Goal: Complete application form

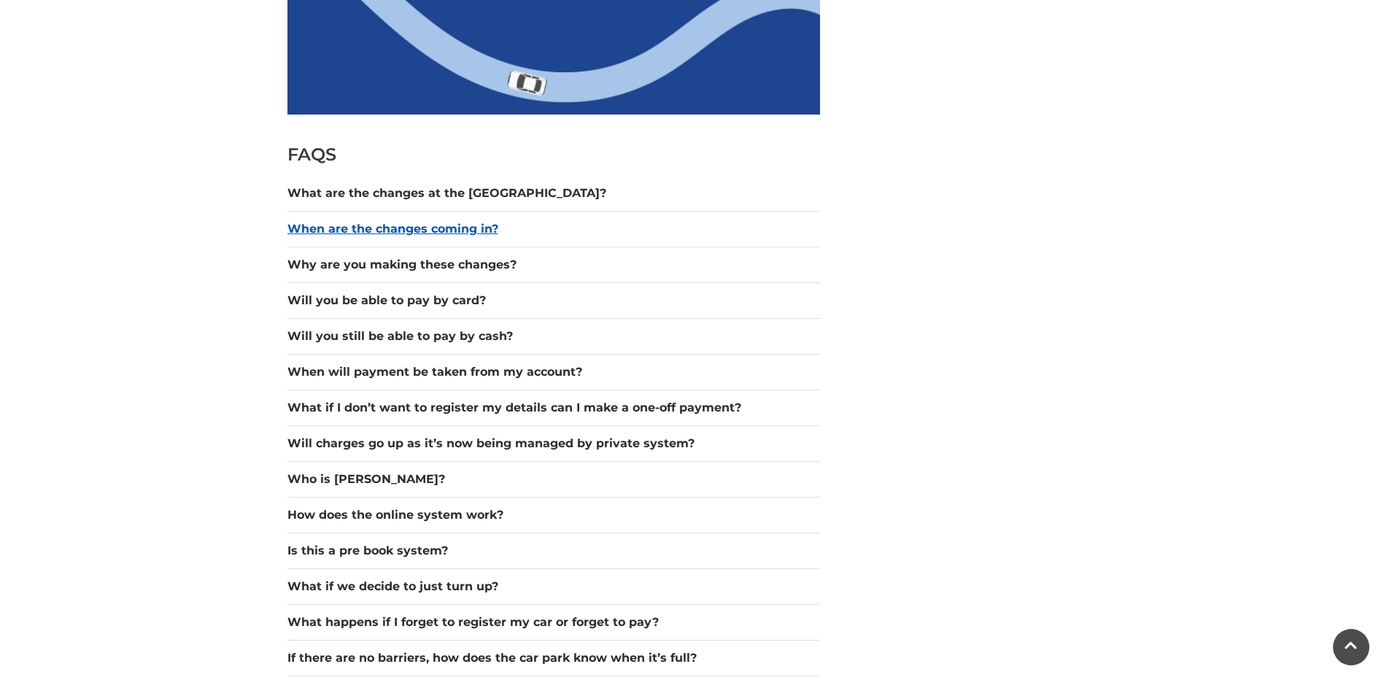
scroll to position [1241, 0]
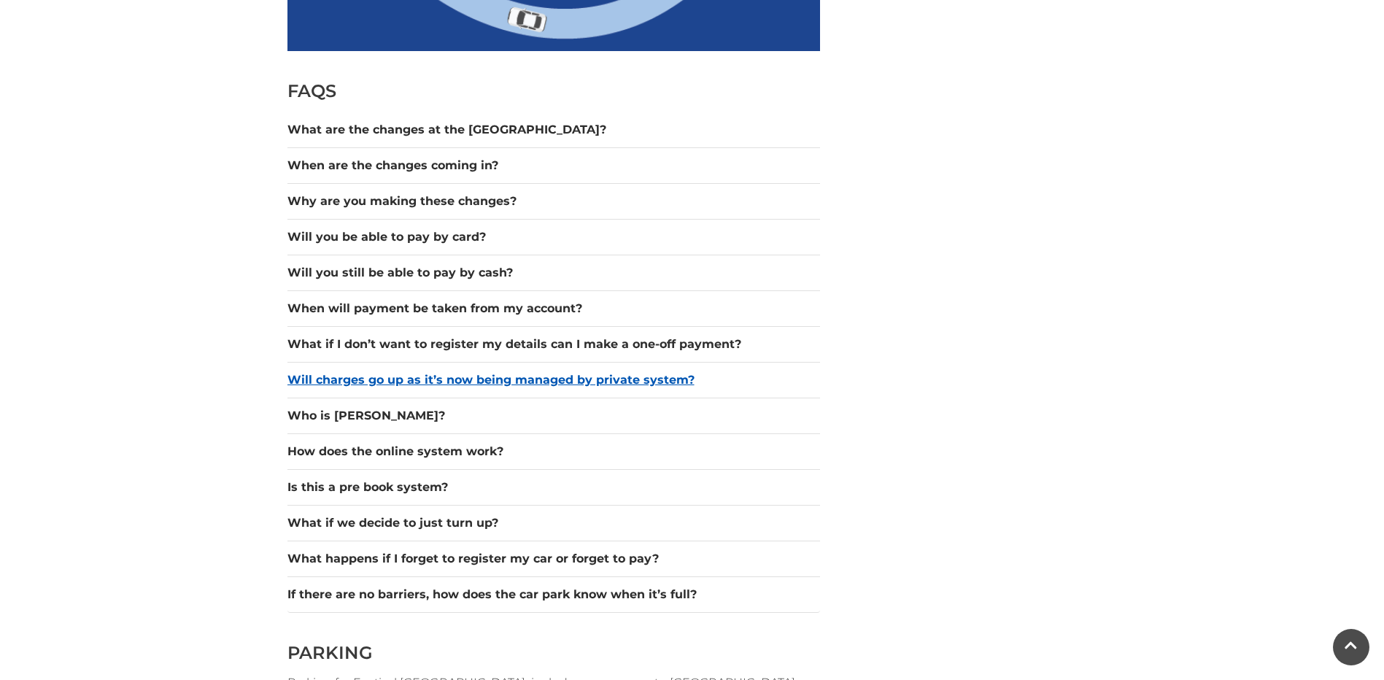
click at [536, 382] on button "Will charges go up as it’s now being managed by private system?" at bounding box center [554, 380] width 533 height 18
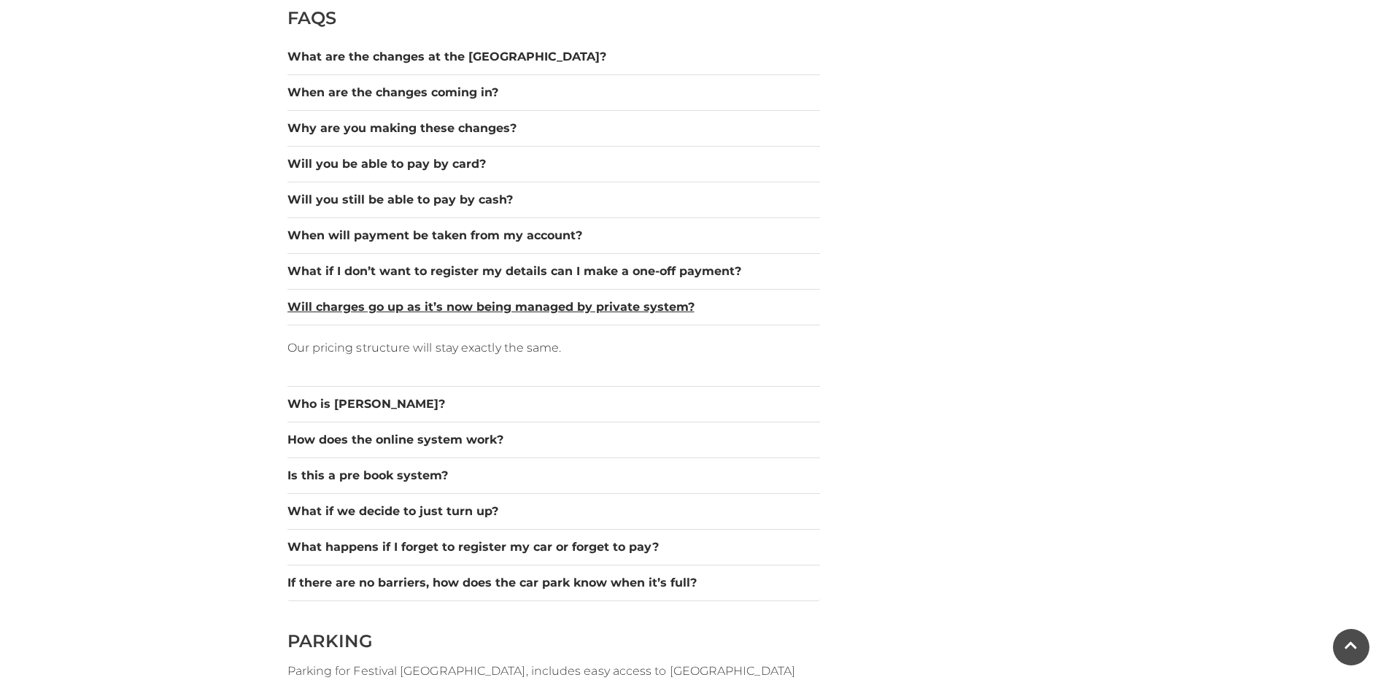
scroll to position [1387, 0]
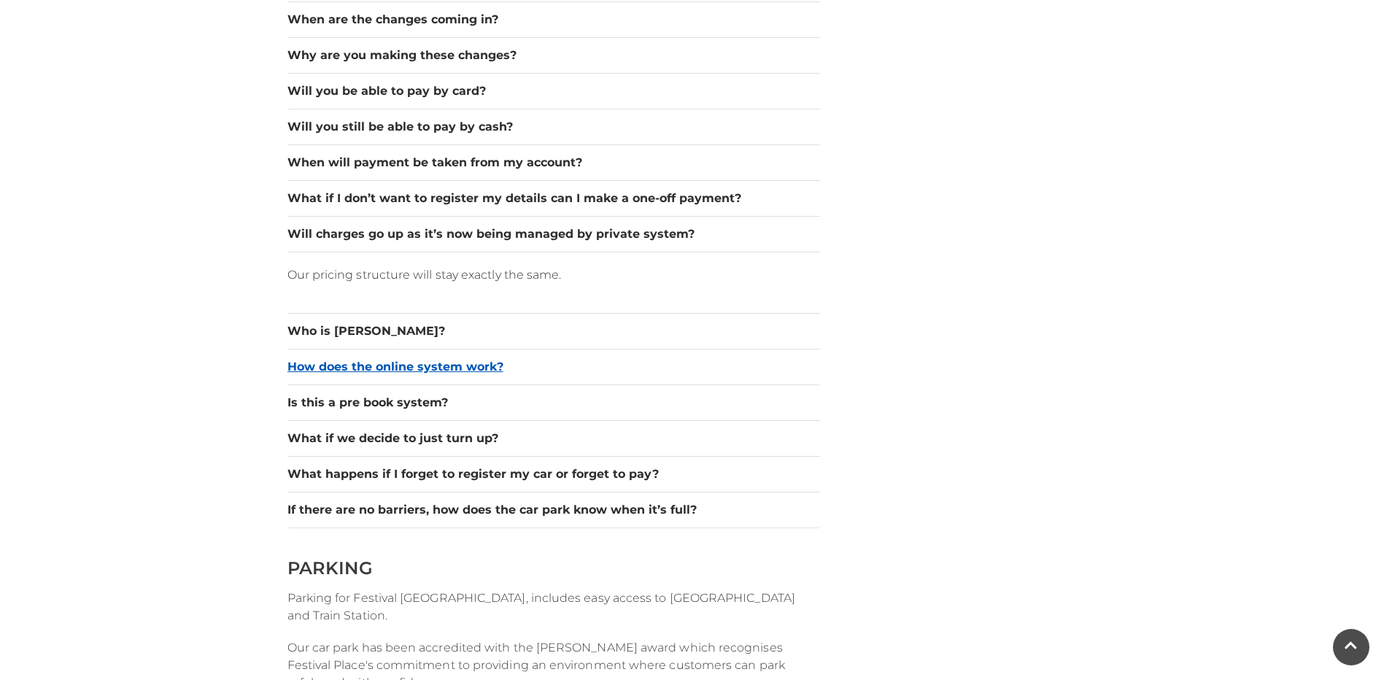
click at [469, 363] on button "How does the online system work?" at bounding box center [554, 367] width 533 height 18
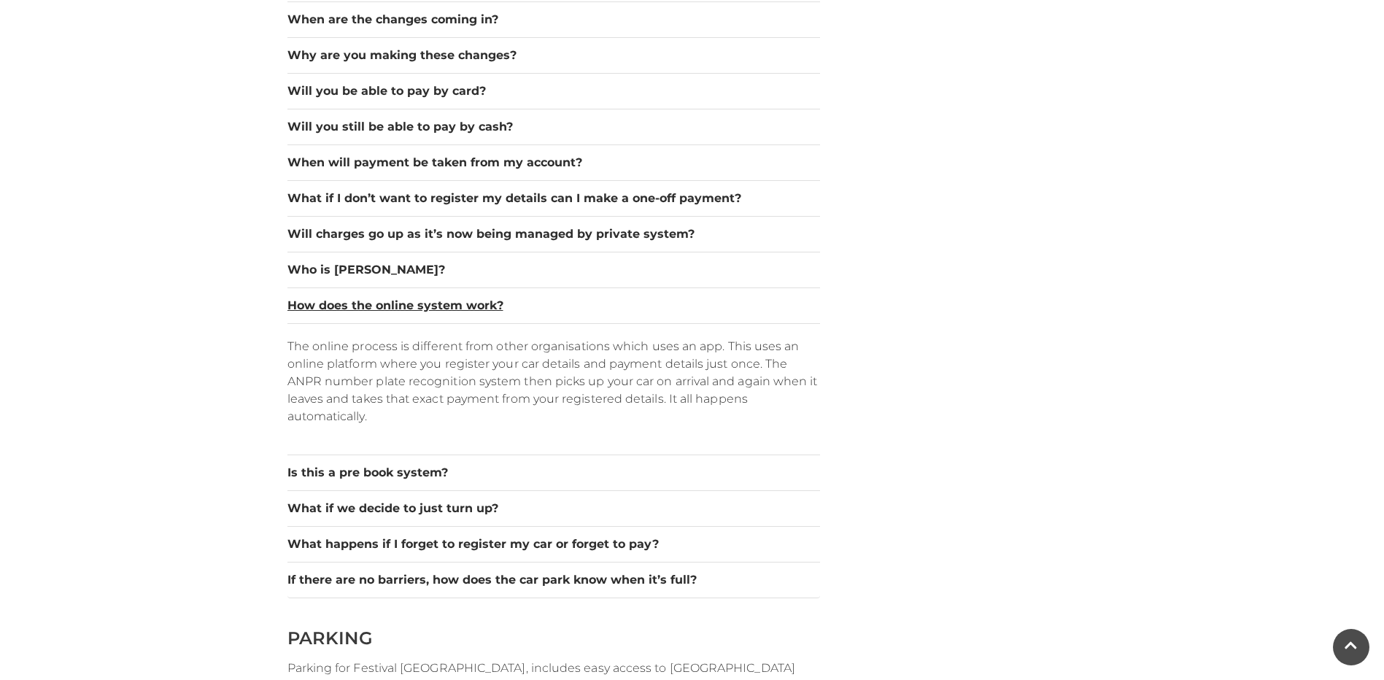
scroll to position [1606, 0]
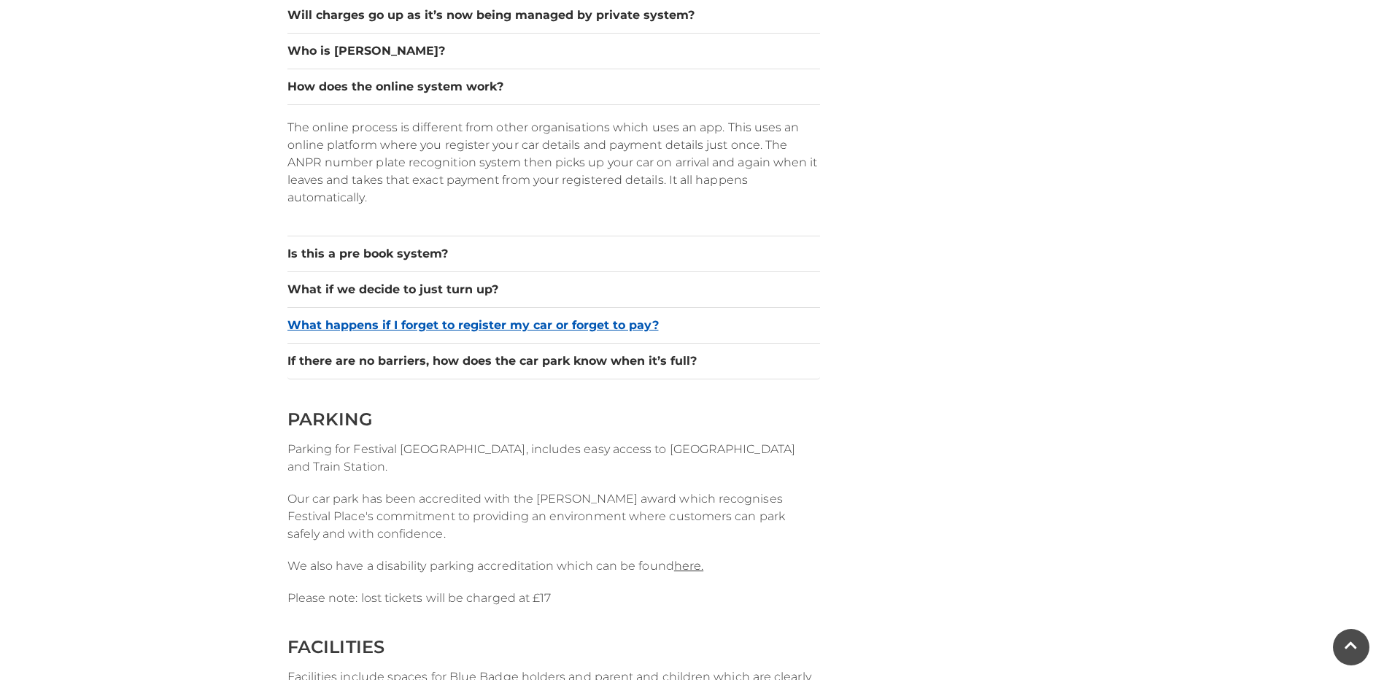
click at [565, 323] on button "What happens if I forget to register my car or forget to pay?" at bounding box center [554, 326] width 533 height 18
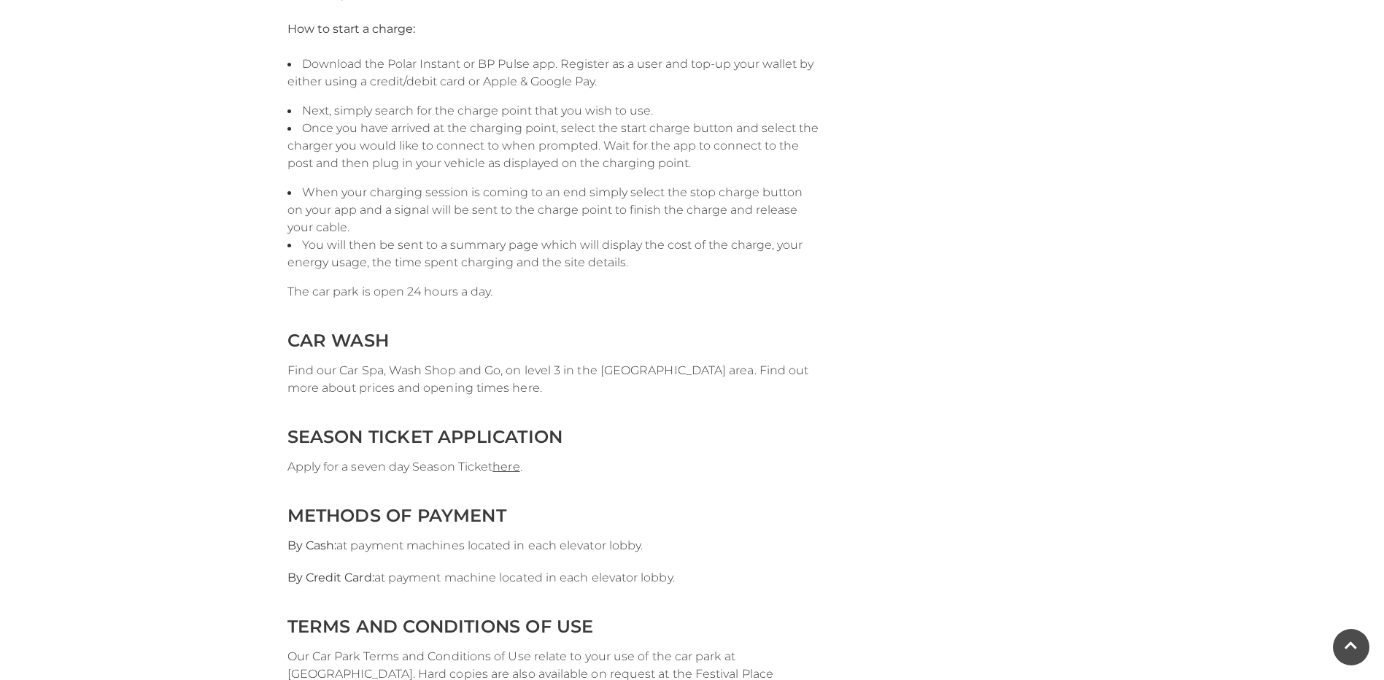
scroll to position [2992, 0]
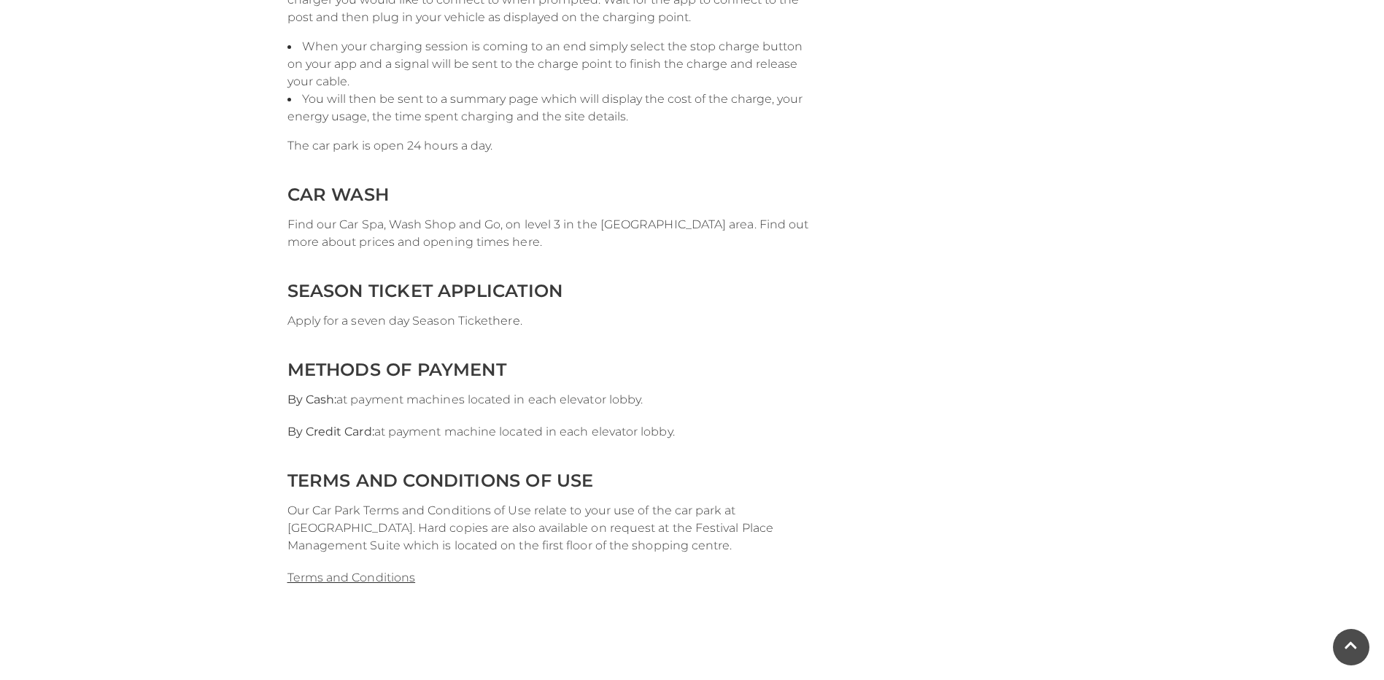
click at [508, 320] on link "here" at bounding box center [506, 321] width 27 height 14
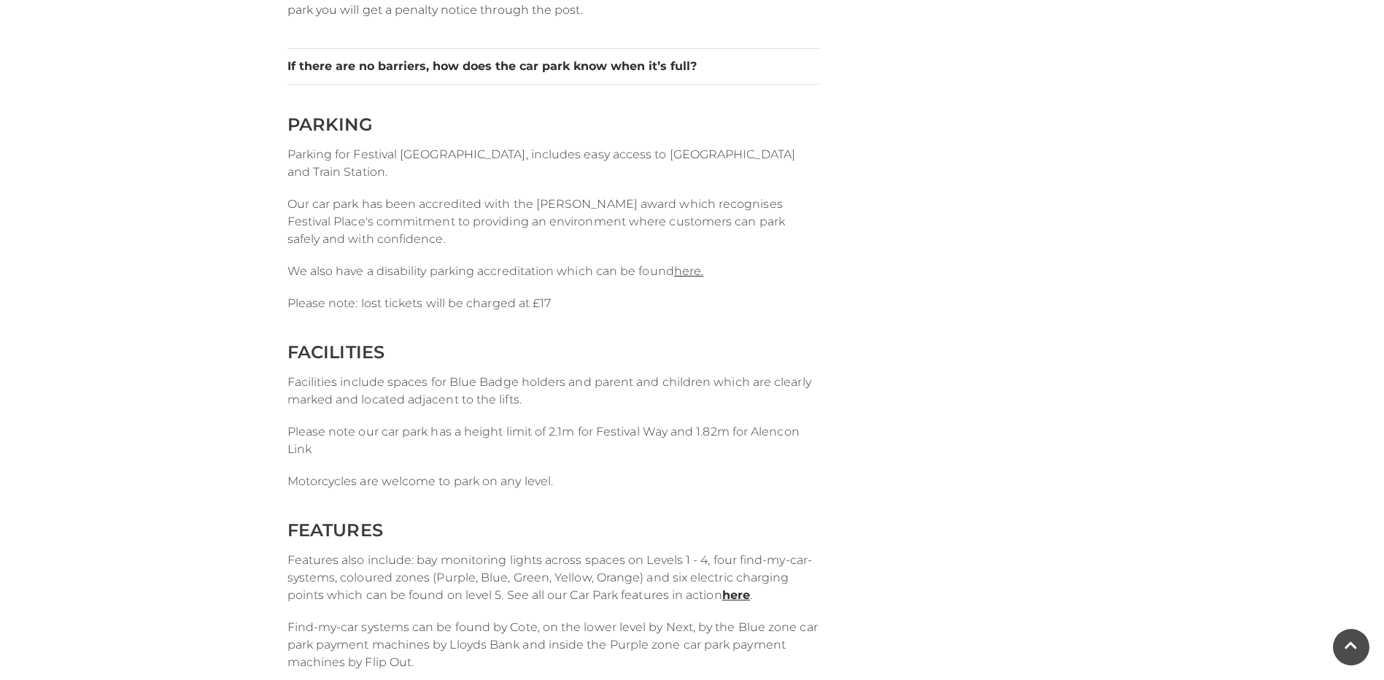
scroll to position [1314, 0]
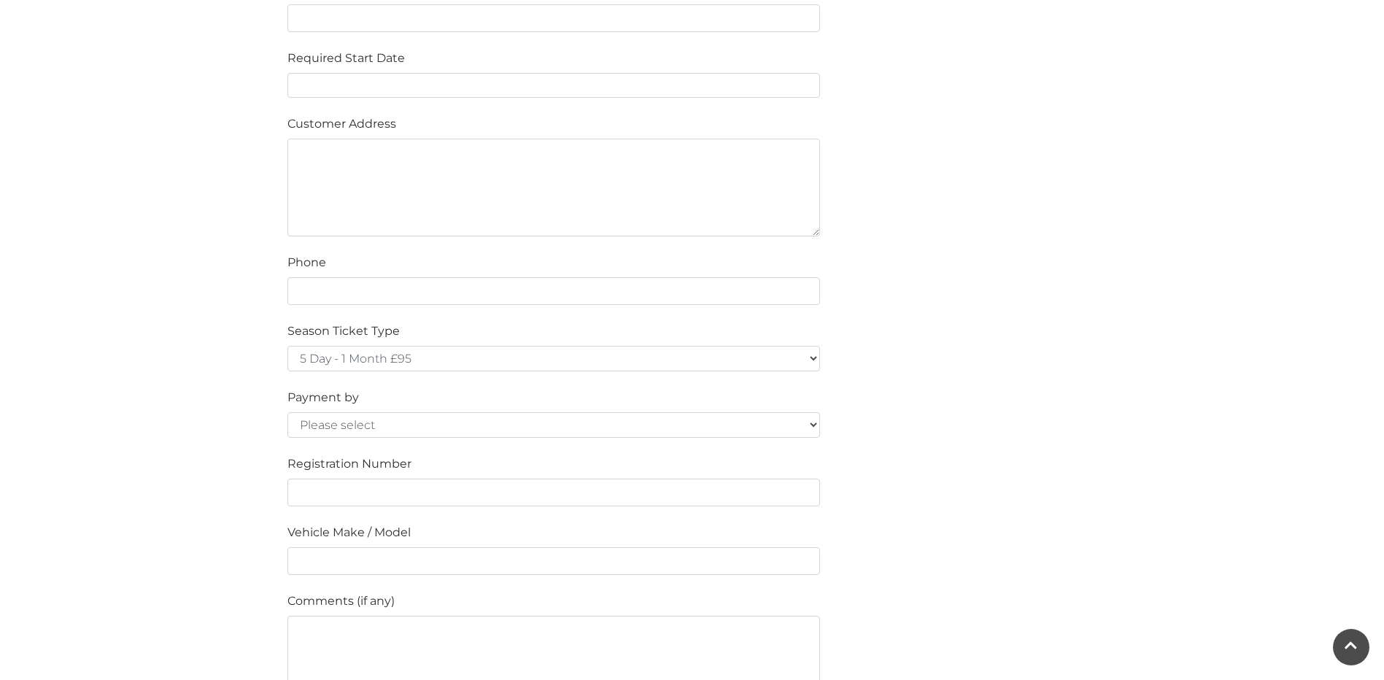
scroll to position [876, 0]
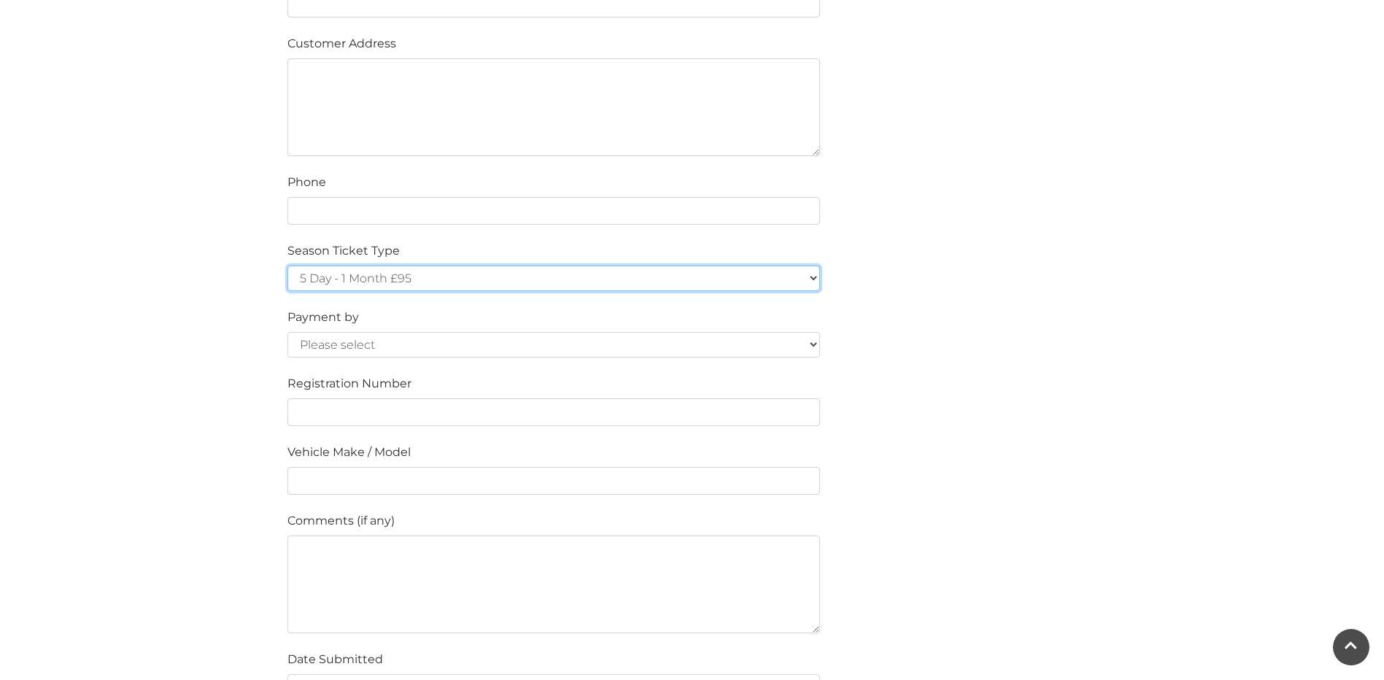
click at [817, 276] on select "5 Day - 1 Month £95 5 Day - 3 Months £270 (£90 a month standing order) 5 Day - …" at bounding box center [554, 279] width 533 height 26
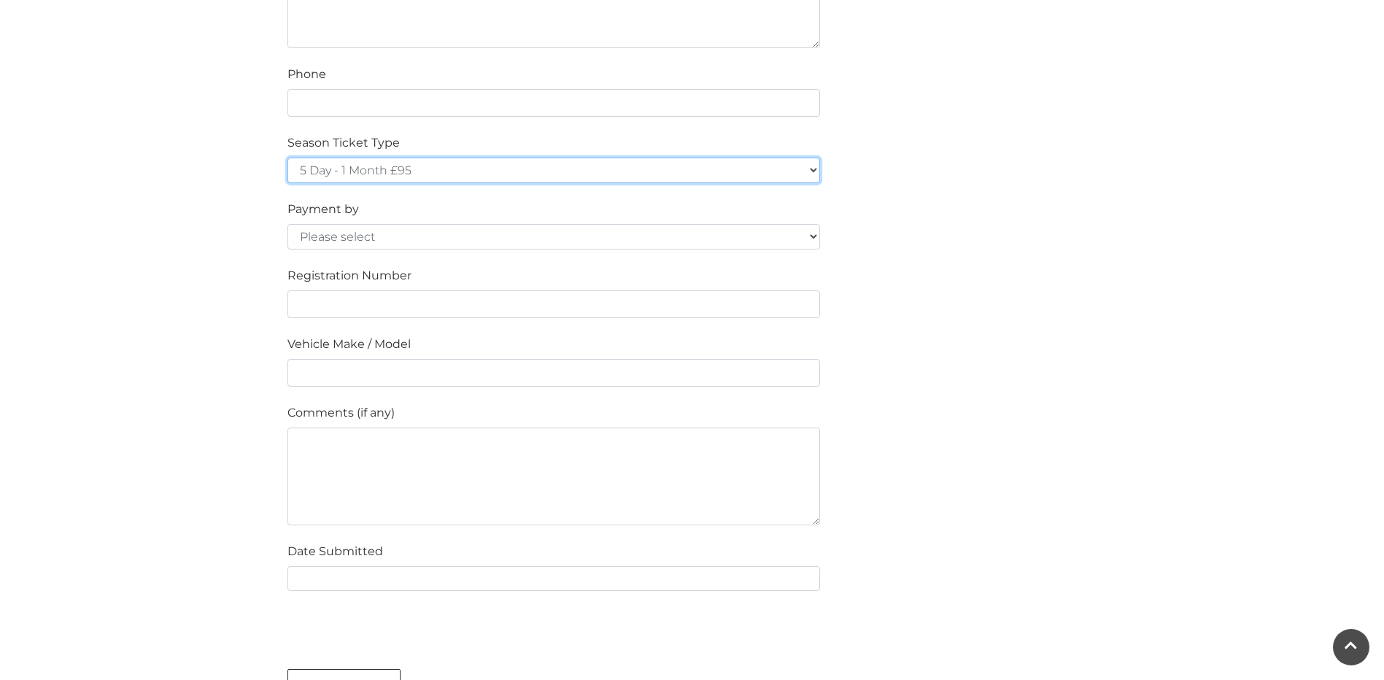
scroll to position [1022, 0]
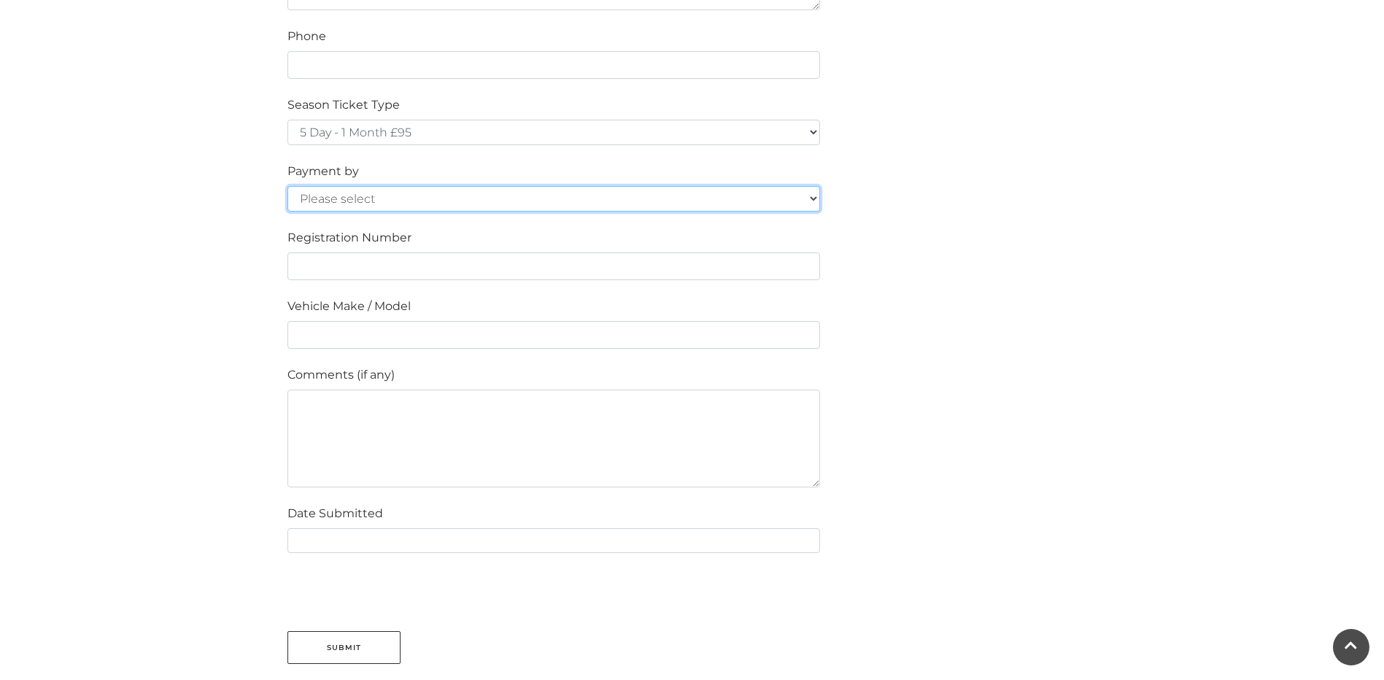
click at [813, 196] on select "Please select Cash Credit / Debit Card Invoice Standing Order" at bounding box center [554, 199] width 533 height 26
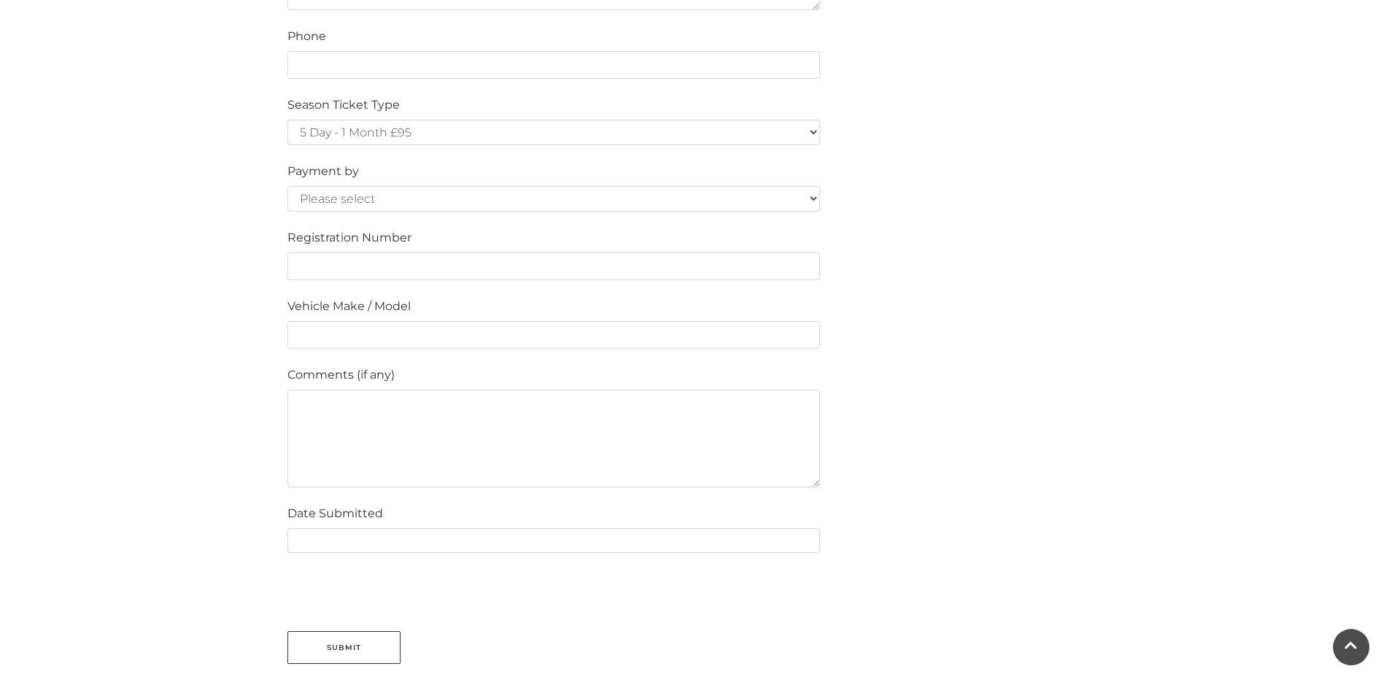
click at [921, 212] on div "Please fill in the below form to apply for a Festival Place Parking Season Tick…" at bounding box center [693, 36] width 832 height 1255
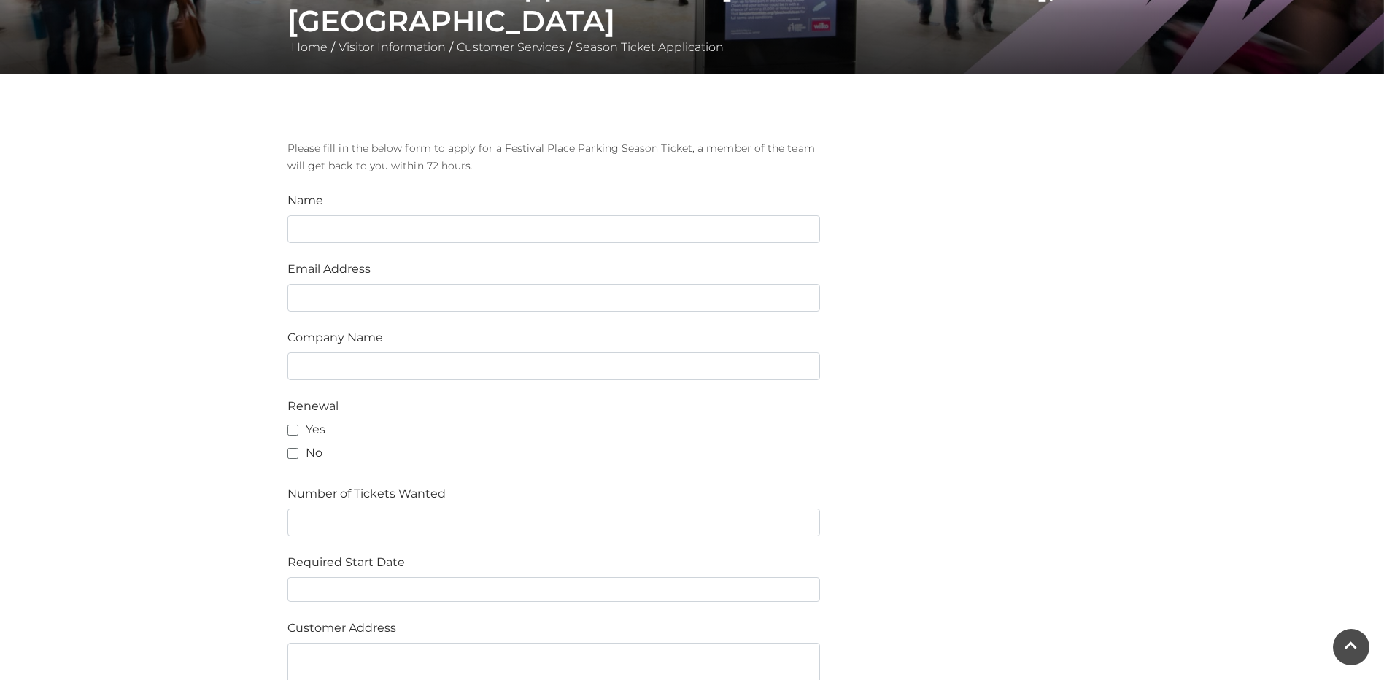
scroll to position [0, 0]
